Goal: Find specific page/section: Find specific page/section

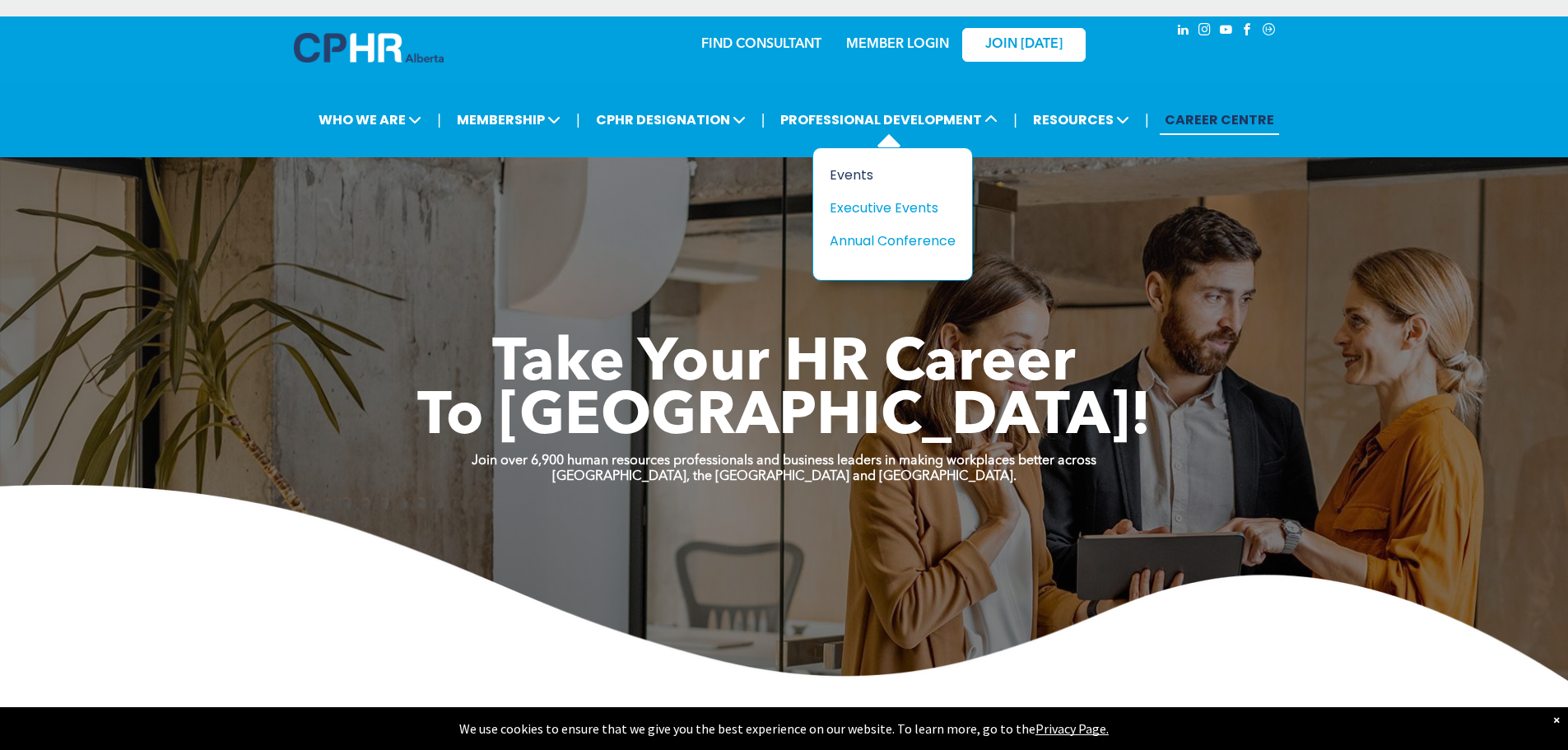
click at [852, 175] on div "Events" at bounding box center [887, 175] width 114 height 20
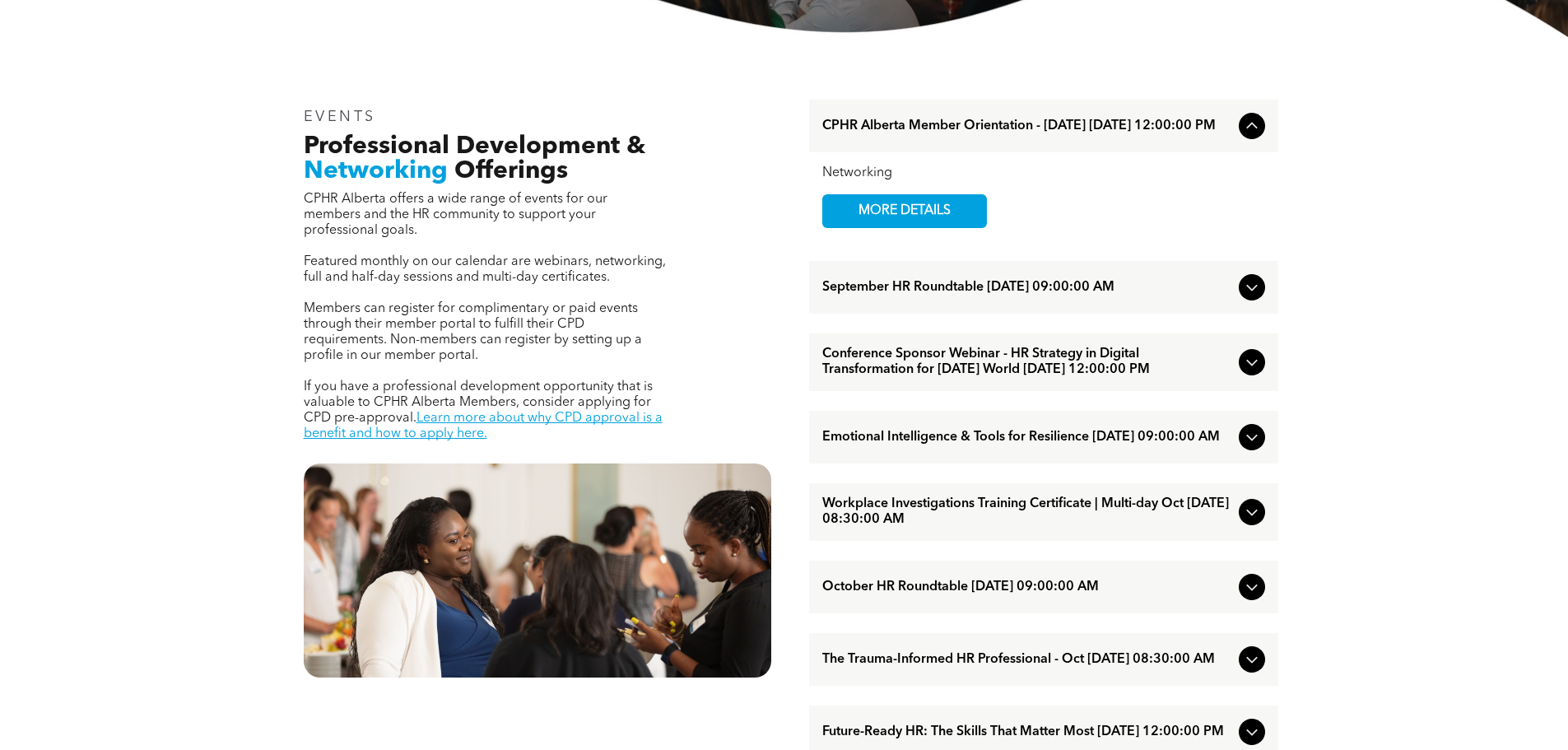
scroll to position [494, 0]
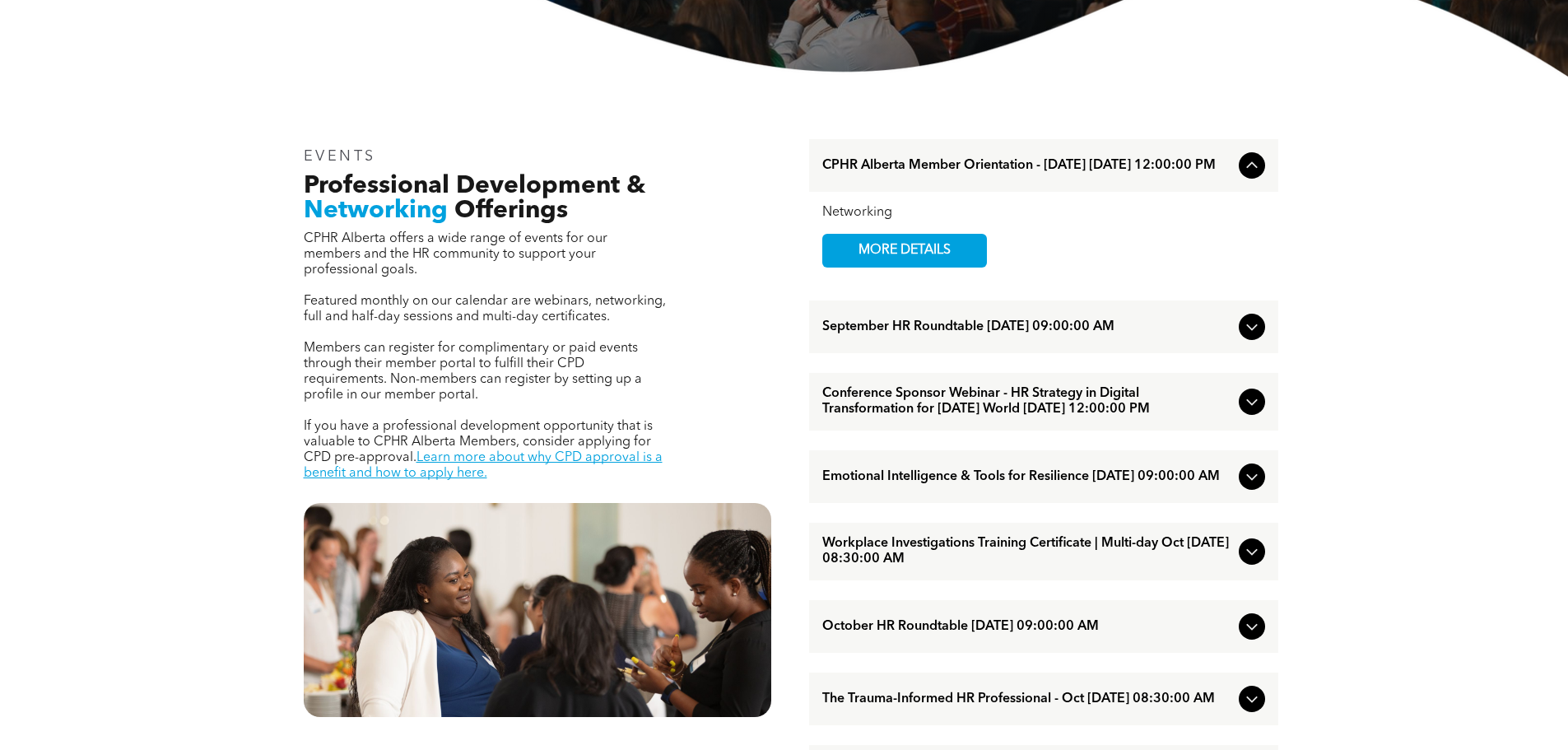
click at [1249, 336] on icon at bounding box center [1252, 326] width 20 height 20
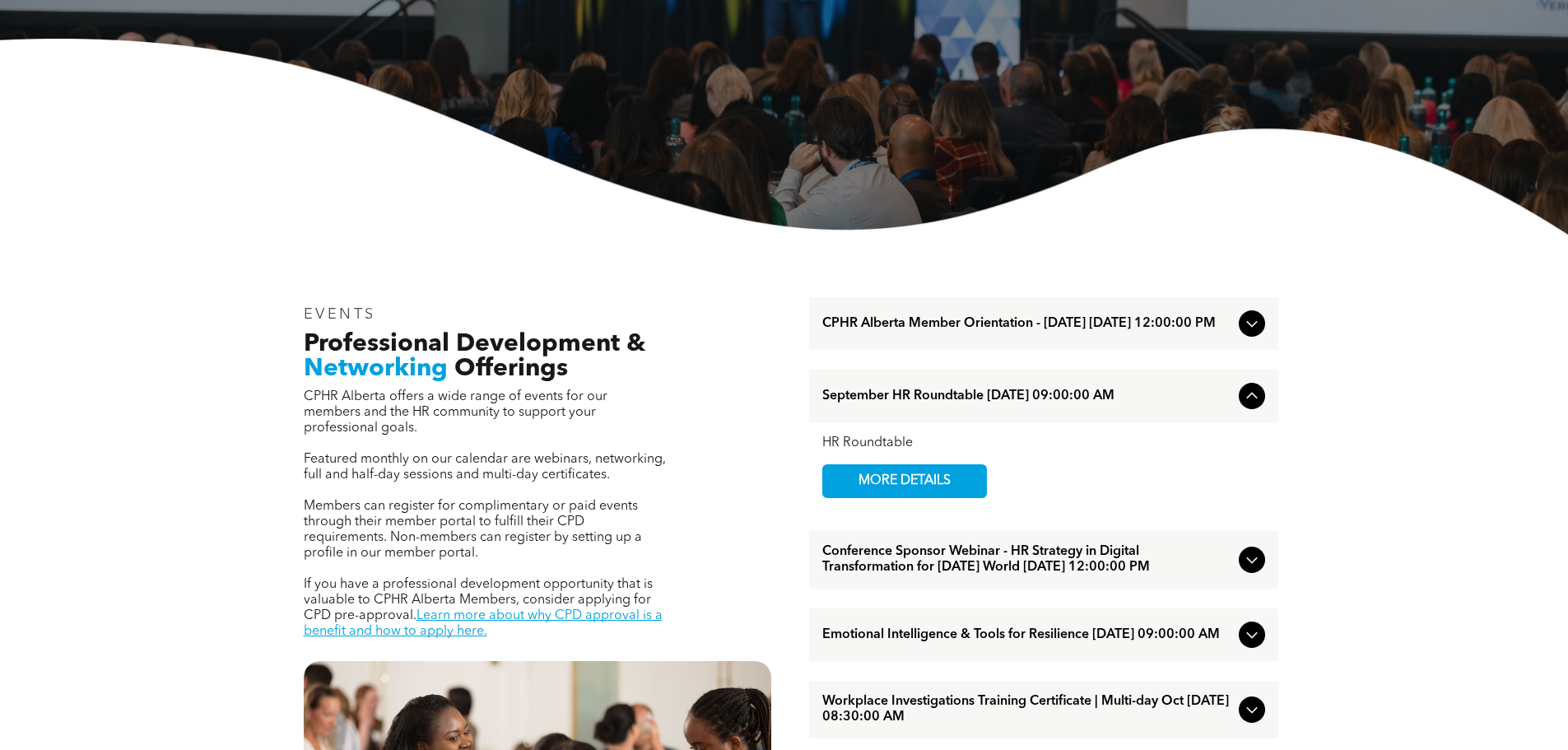
scroll to position [330, 0]
